Goal: Contribute content

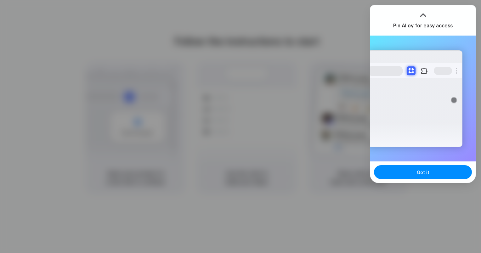
click at [256, 42] on div at bounding box center [240, 126] width 481 height 253
click at [425, 13] on div at bounding box center [422, 14] width 9 height 9
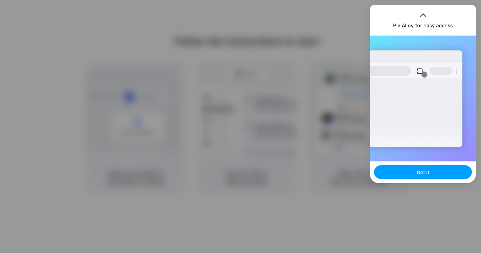
click at [428, 172] on span "Got it" at bounding box center [423, 172] width 13 height 7
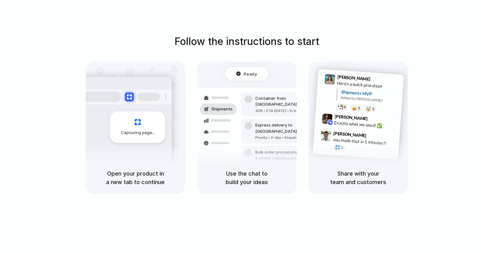
click at [145, 160] on div "Capturing page" at bounding box center [124, 125] width 95 height 97
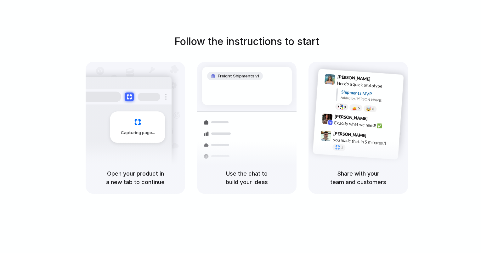
click at [135, 130] on span "Capturing page" at bounding box center [138, 133] width 35 height 6
click at [138, 177] on h5 "Open your product in a new tab to continue" at bounding box center [135, 177] width 84 height 17
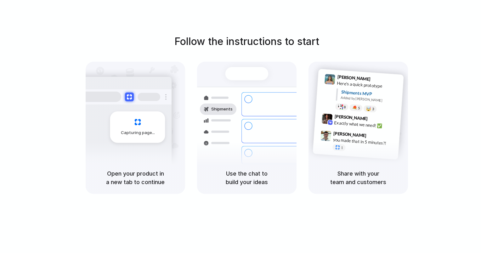
drag, startPoint x: 411, startPoint y: 19, endPoint x: 437, endPoint y: 116, distance: 100.2
click at [437, 116] on div "Follow the instructions to start Capturing page Open your product in a new tab …" at bounding box center [246, 114] width 481 height 160
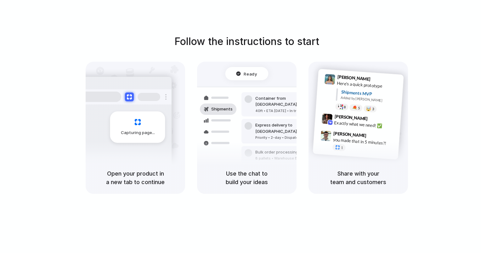
click at [139, 121] on div "Capturing page" at bounding box center [137, 126] width 55 height 31
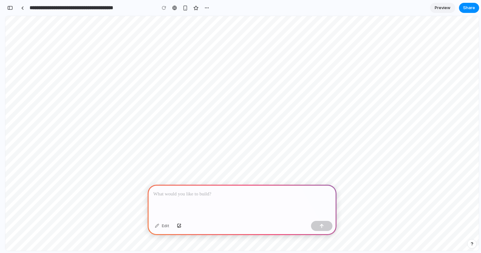
click at [185, 196] on div at bounding box center [242, 202] width 189 height 34
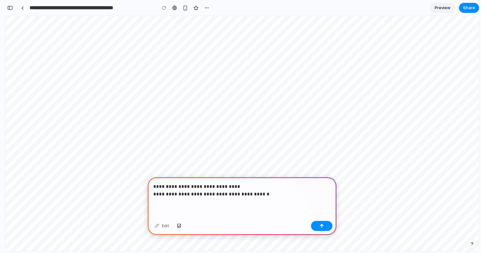
click at [224, 193] on p "**********" at bounding box center [240, 190] width 175 height 15
click at [307, 190] on p "**********" at bounding box center [240, 190] width 175 height 15
click at [324, 224] on button "button" at bounding box center [321, 226] width 21 height 10
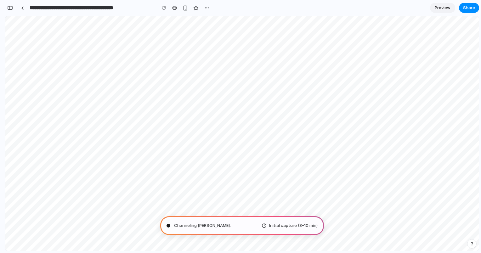
type input "**********"
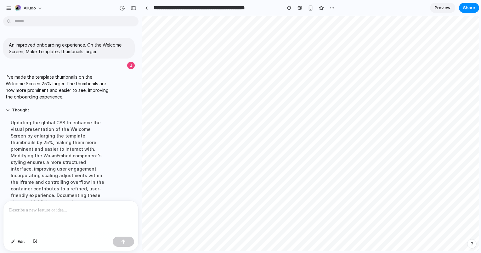
click at [438, 5] on span "Preview" at bounding box center [443, 8] width 16 height 6
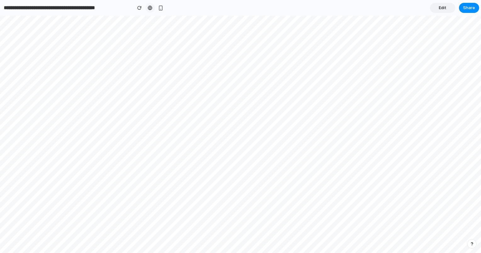
click at [151, 9] on div at bounding box center [150, 7] width 5 height 5
click at [139, 5] on button "button" at bounding box center [139, 7] width 9 height 9
click at [137, 10] on button "button" at bounding box center [139, 7] width 9 height 9
click at [436, 8] on link "Edit" at bounding box center [442, 8] width 25 height 10
